Goal: Task Accomplishment & Management: Use online tool/utility

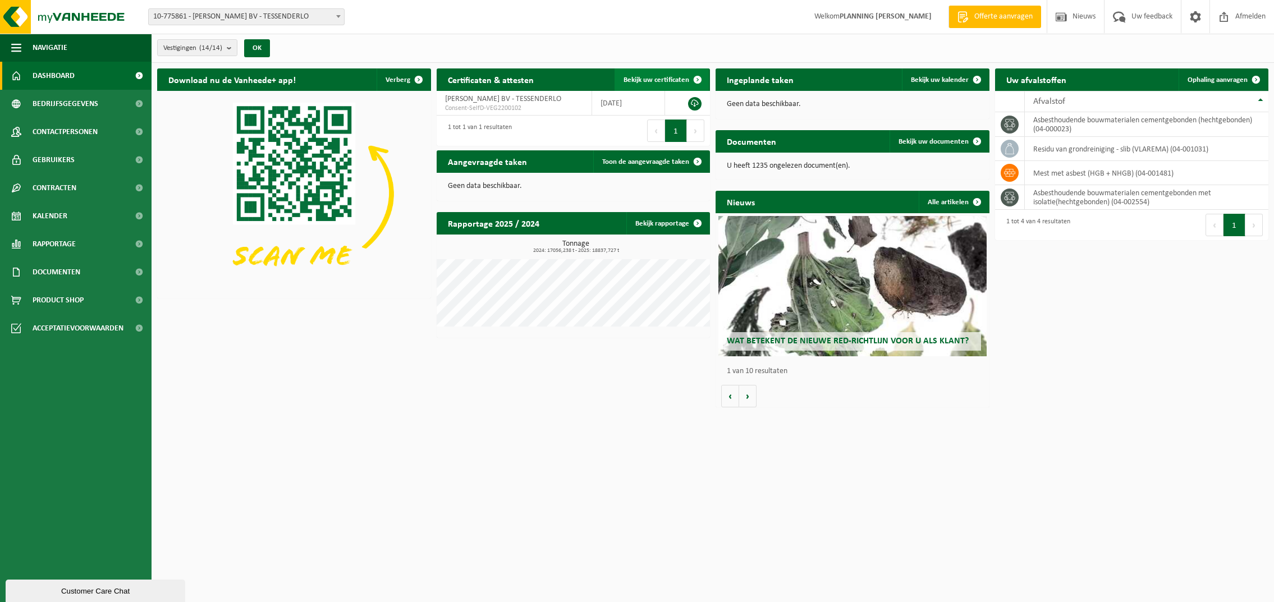
click at [645, 76] on span "Bekijk uw certificaten" at bounding box center [656, 79] width 66 height 7
click at [695, 158] on span at bounding box center [697, 161] width 22 height 22
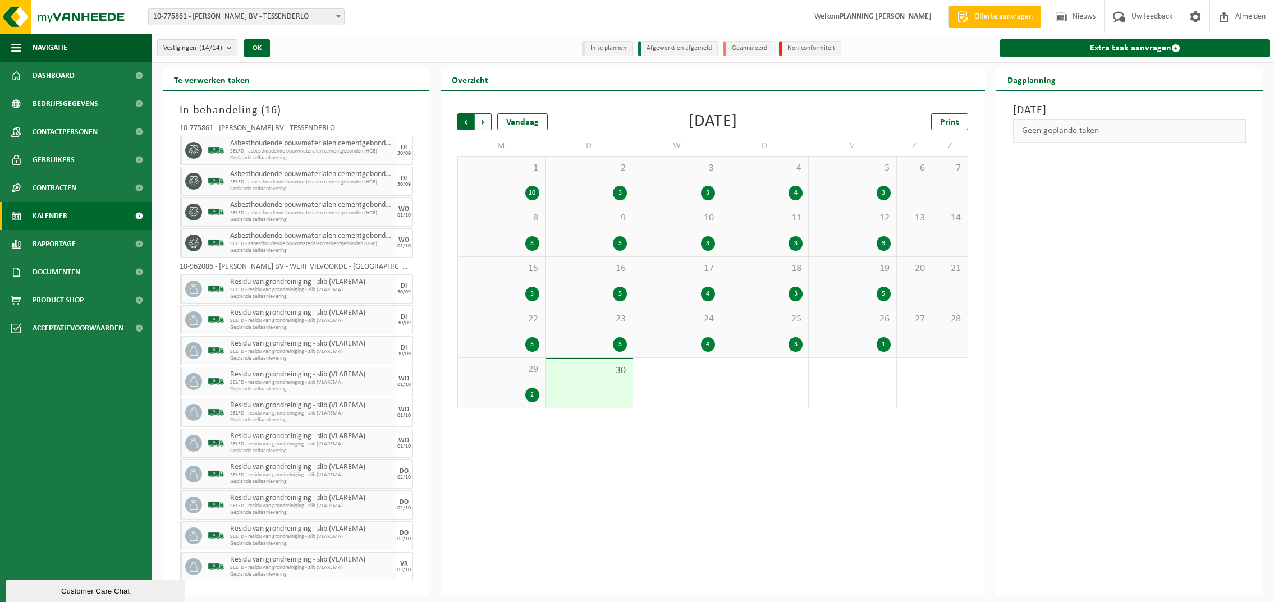
click at [485, 121] on span "Volgende" at bounding box center [483, 121] width 17 height 17
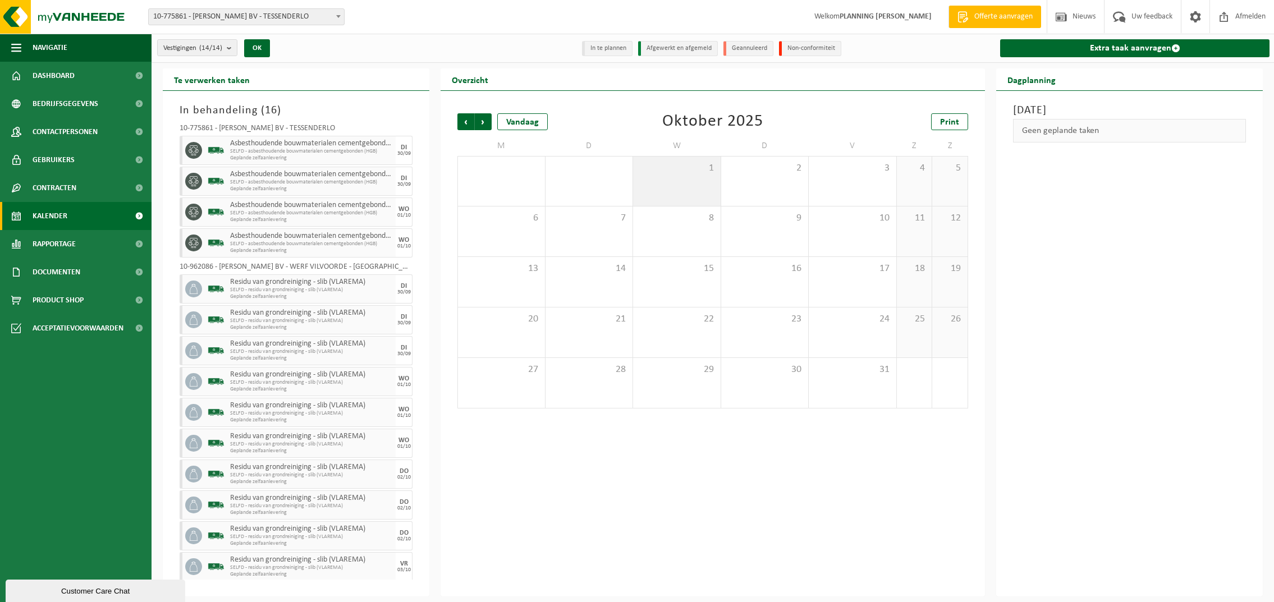
click at [702, 178] on div "1" at bounding box center [677, 181] width 88 height 49
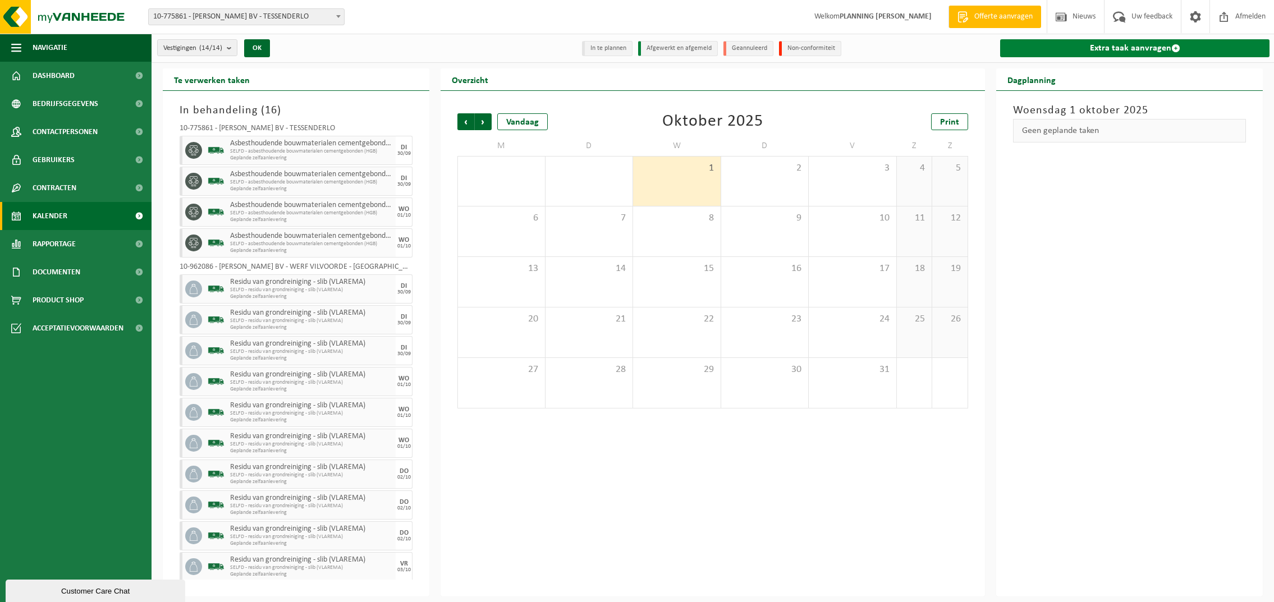
click at [1169, 44] on link "Extra taak aanvragen" at bounding box center [1134, 48] width 269 height 18
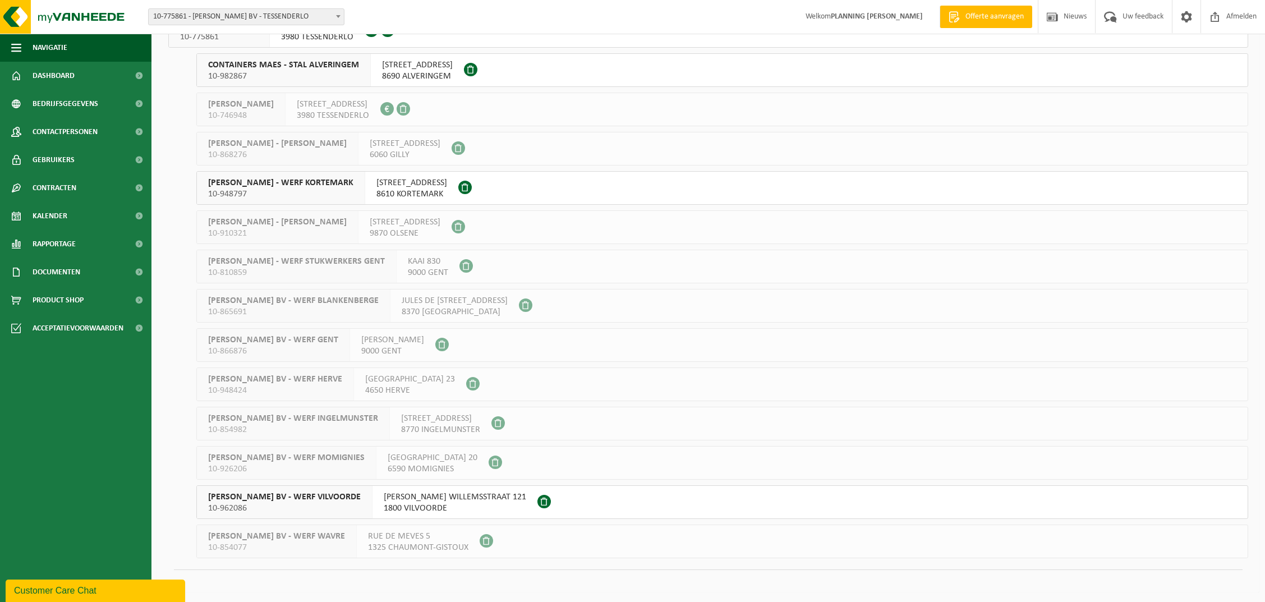
scroll to position [97, 0]
click at [269, 494] on span "[PERSON_NAME] BV - WERF VILVOORDE" at bounding box center [284, 495] width 153 height 11
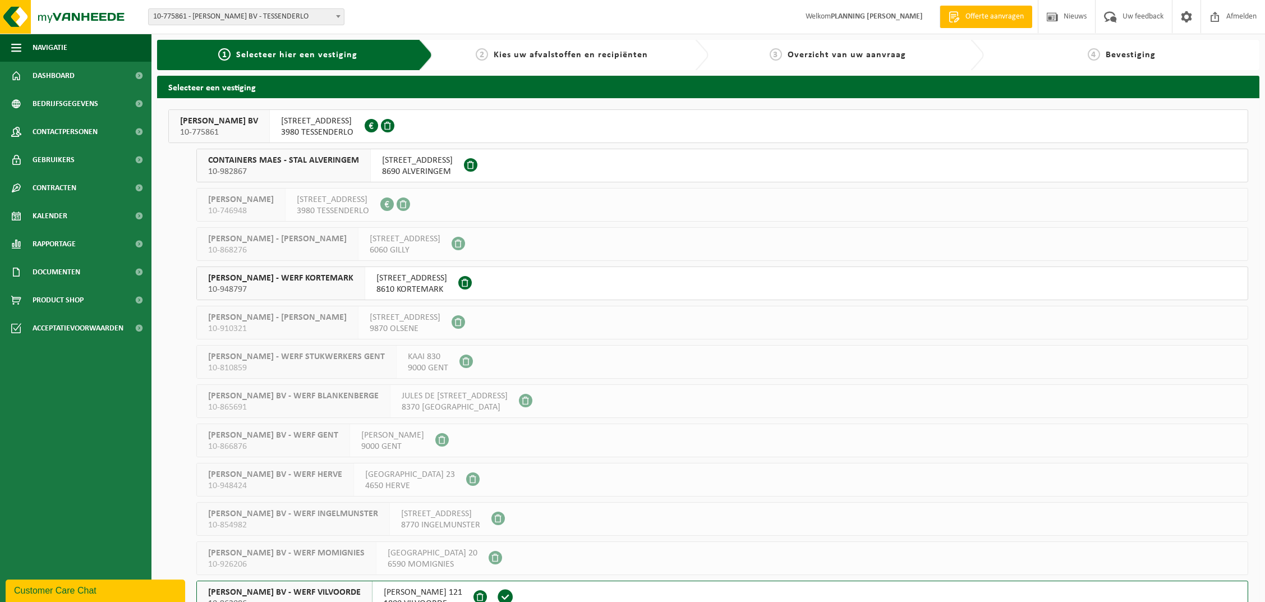
click at [222, 124] on span "YVES MAES BV" at bounding box center [219, 121] width 78 height 11
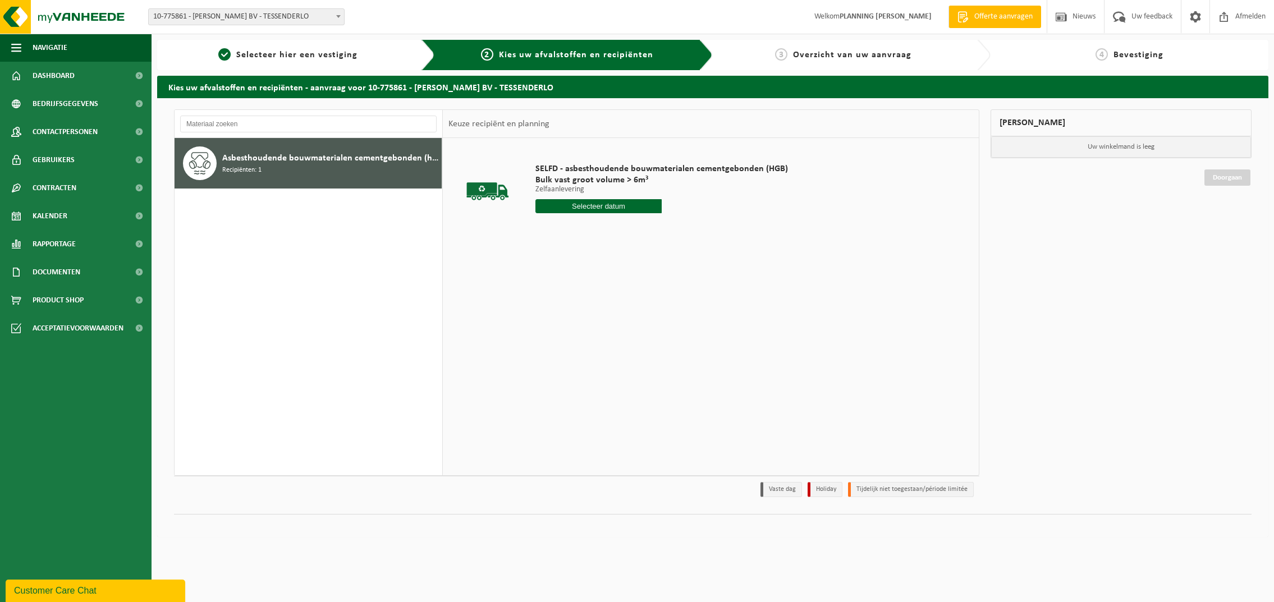
click at [559, 206] on input "text" at bounding box center [598, 206] width 126 height 14
click at [582, 342] on div "1" at bounding box center [585, 342] width 20 height 18
type input "Van 2025-10-01"
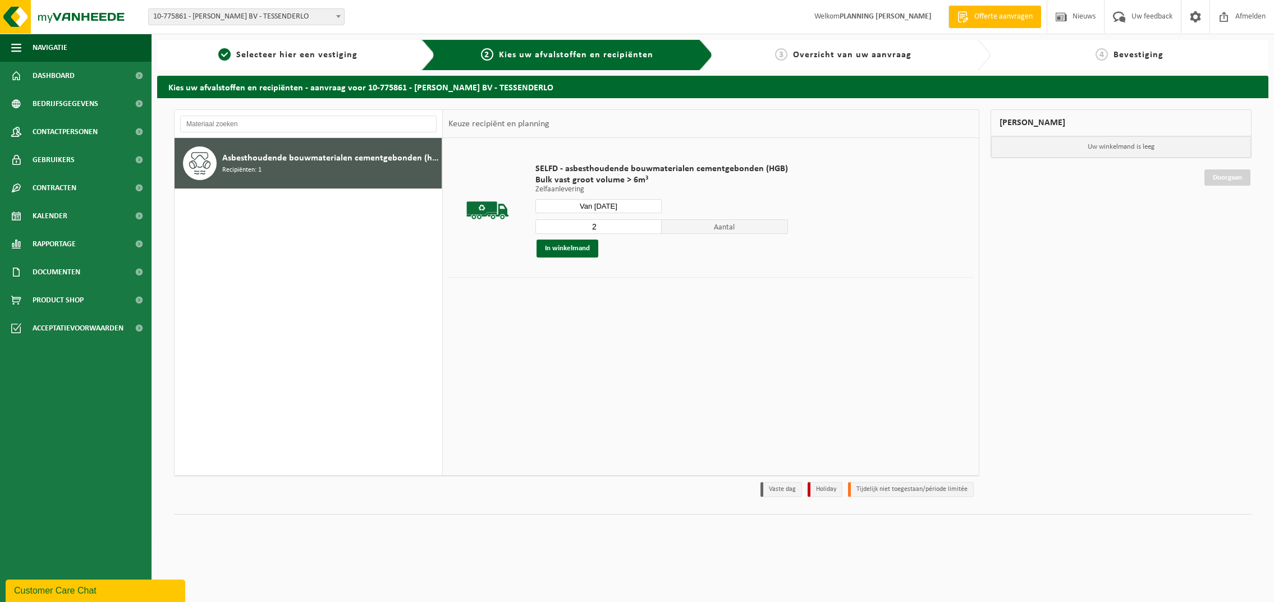
click at [650, 224] on input "2" at bounding box center [598, 226] width 126 height 15
click at [650, 224] on input "3" at bounding box center [598, 226] width 126 height 15
click at [650, 224] on input "4" at bounding box center [598, 226] width 126 height 15
click at [650, 224] on input "5" at bounding box center [598, 226] width 126 height 15
click at [650, 224] on input "6" at bounding box center [598, 226] width 126 height 15
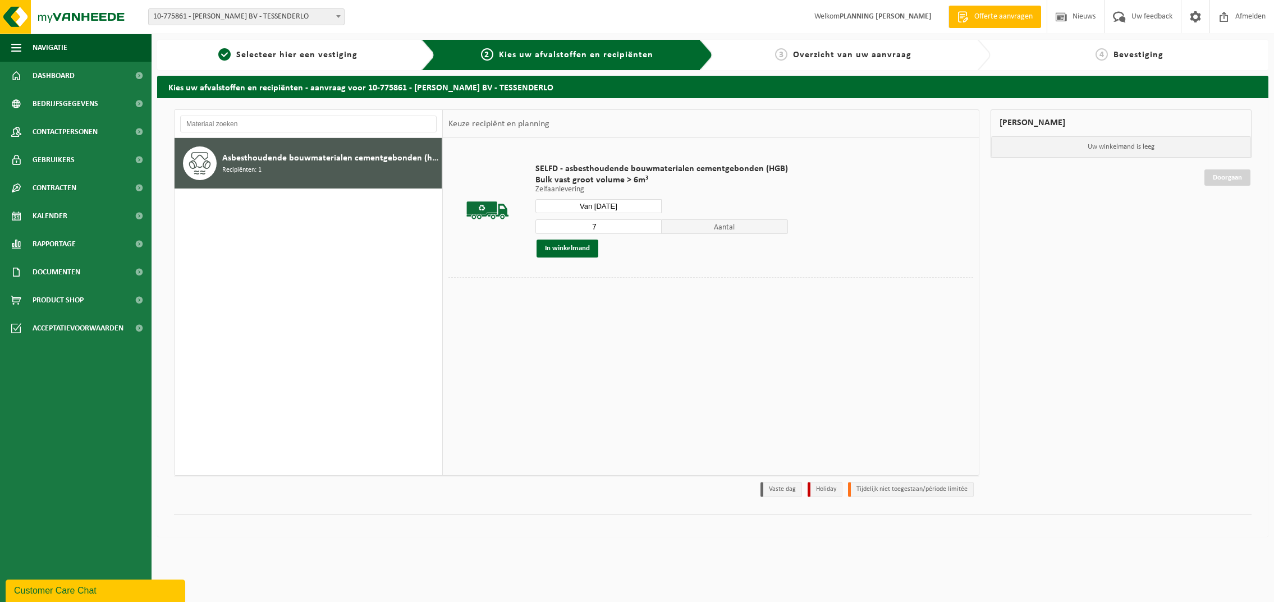
click at [650, 224] on input "7" at bounding box center [598, 226] width 126 height 15
type input "8"
click at [650, 224] on input "8" at bounding box center [598, 226] width 126 height 15
click at [576, 250] on button "In winkelmand" at bounding box center [567, 249] width 62 height 18
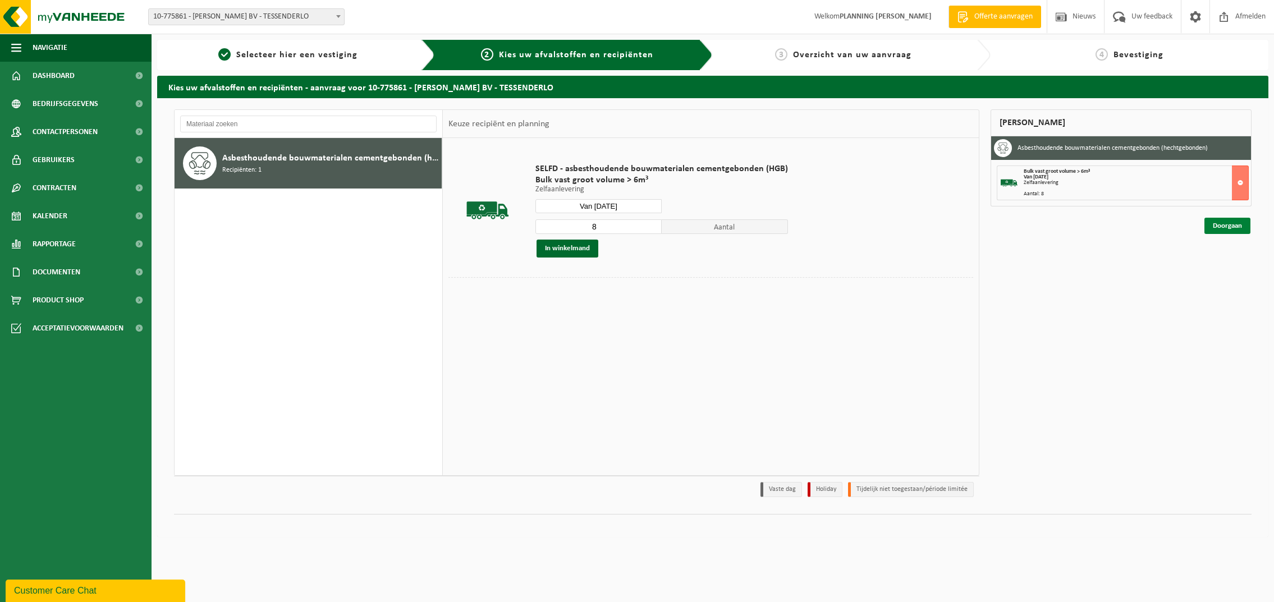
click at [1222, 223] on link "Doorgaan" at bounding box center [1227, 226] width 46 height 16
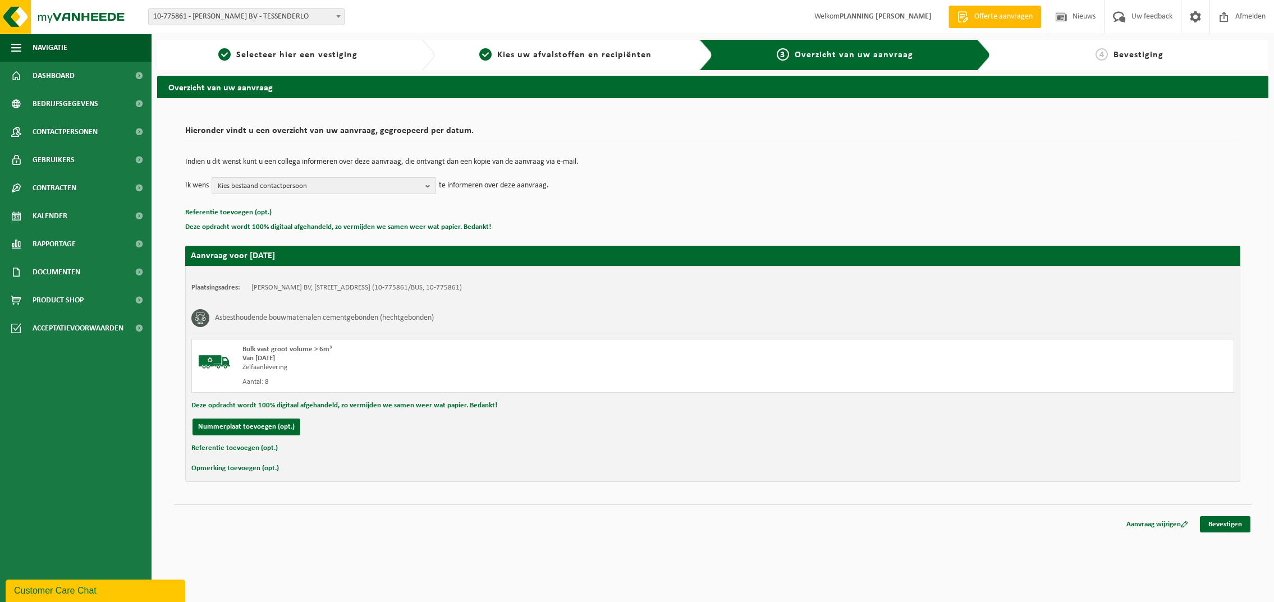
click at [418, 187] on span "Kies bestaand contactpersoon" at bounding box center [319, 186] width 203 height 17
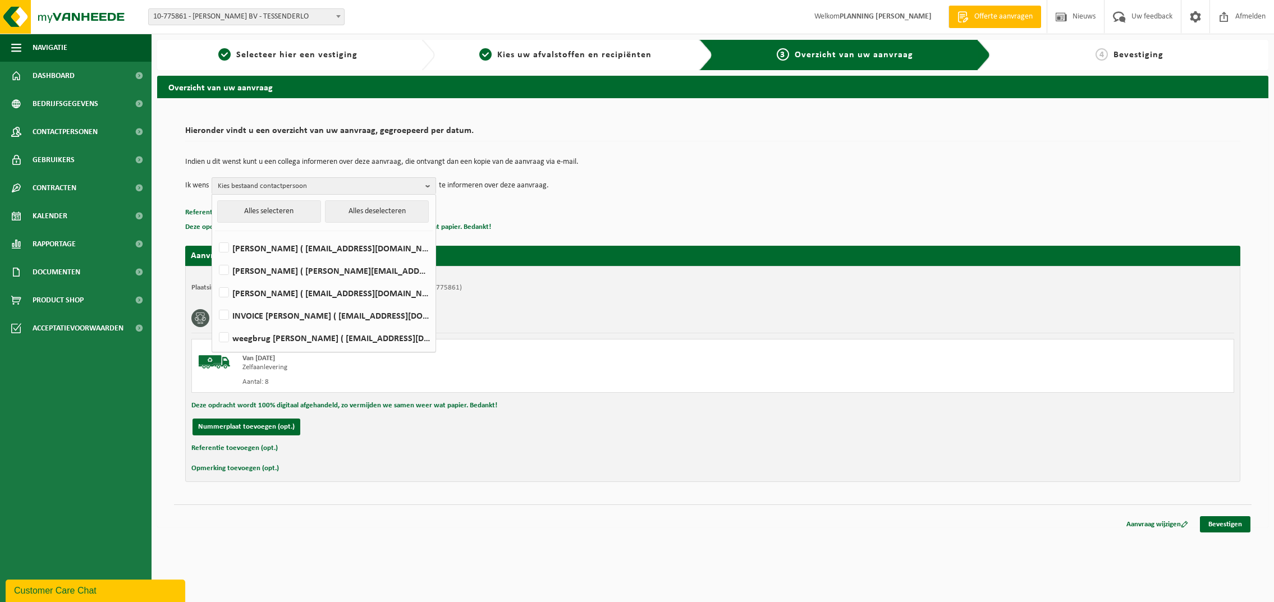
click at [553, 203] on div "Indien u dit wenst kunt u een collega informeren over deze aanvraag, die ontvan…" at bounding box center [712, 176] width 1055 height 58
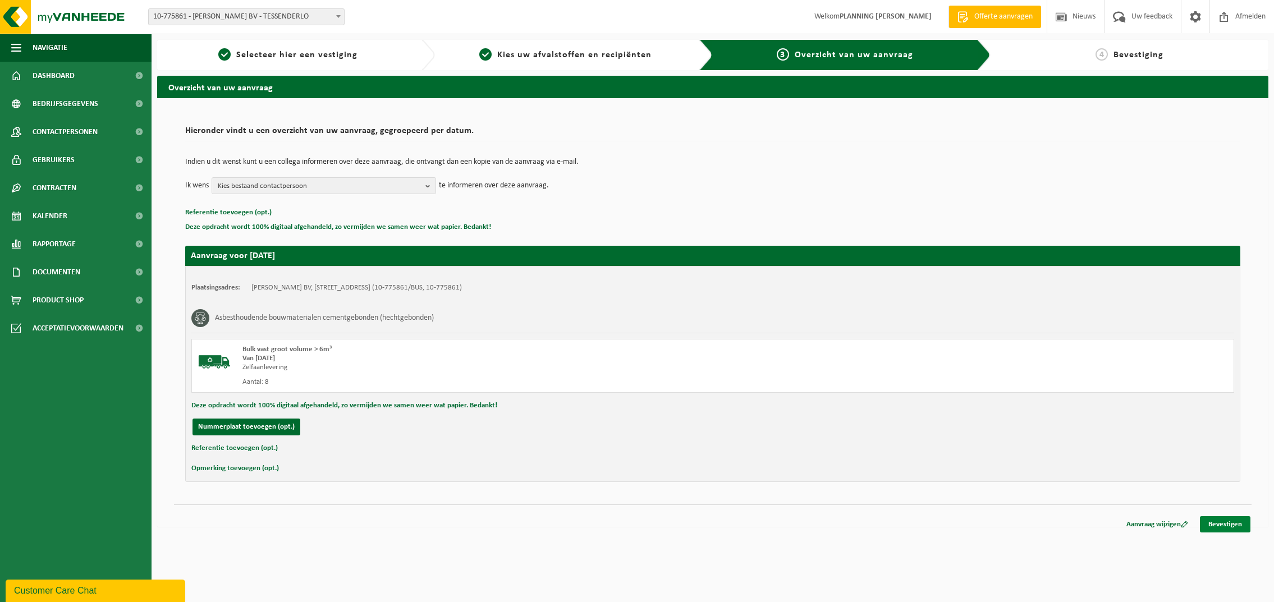
click at [1210, 523] on link "Bevestigen" at bounding box center [1225, 524] width 50 height 16
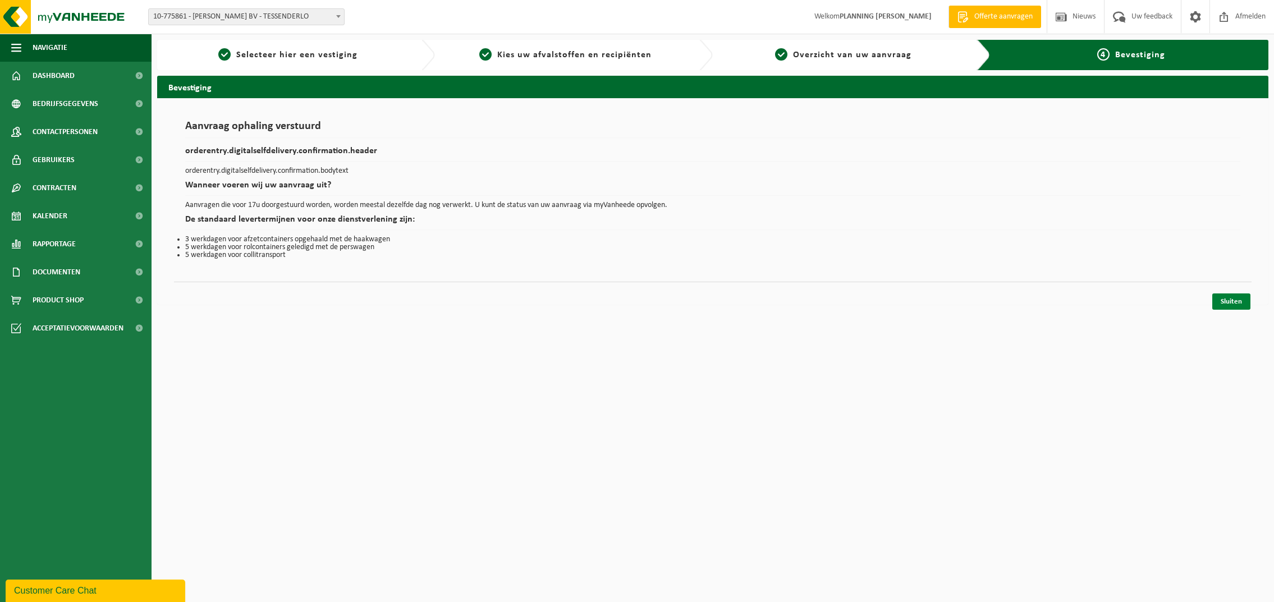
click at [1223, 298] on link "Sluiten" at bounding box center [1231, 301] width 38 height 16
